Goal: Task Accomplishment & Management: Use online tool/utility

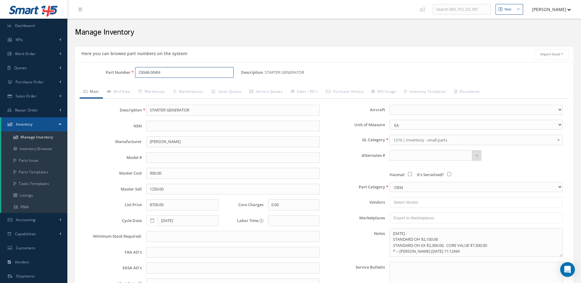
drag, startPoint x: 174, startPoint y: 72, endPoint x: 117, endPoint y: 78, distance: 57.8
click at [117, 78] on div "Part Number 23048-004M" at bounding box center [158, 75] width 166 height 16
type input "40-239"
click at [220, 87] on span "MAIN WHEEL ASSEMBLY" at bounding box center [238, 88] width 92 height 6
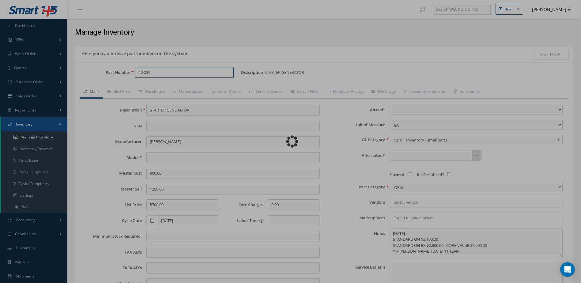
type input "MAIN WHEEL ASSEMBLY"
type input "[GEOGRAPHIC_DATA]"
type input "28165.00"
type input "0.00"
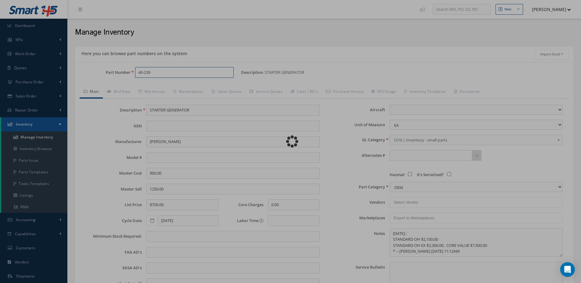
type input "[DATE]"
select select "17"
type textarea "6/2023: STD OH/ OH EX $1,250.00 WITHOUT TIRE. CORE VALUE $28,000.00 THIS WHEEL …"
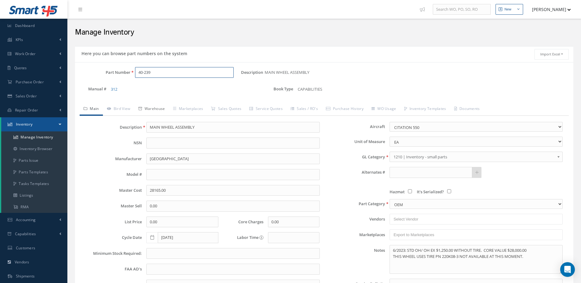
type input "40-239"
click at [152, 107] on link "Warehouse" at bounding box center [151, 109] width 35 height 13
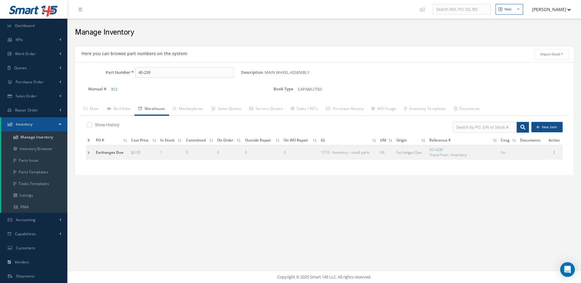
click at [89, 140] on icon at bounding box center [89, 140] width 2 height 4
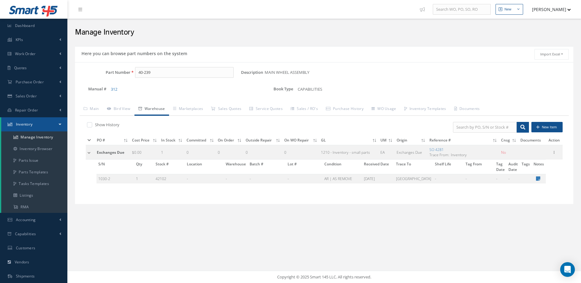
click at [89, 140] on icon at bounding box center [89, 140] width 3 height 4
